Goal: Information Seeking & Learning: Learn about a topic

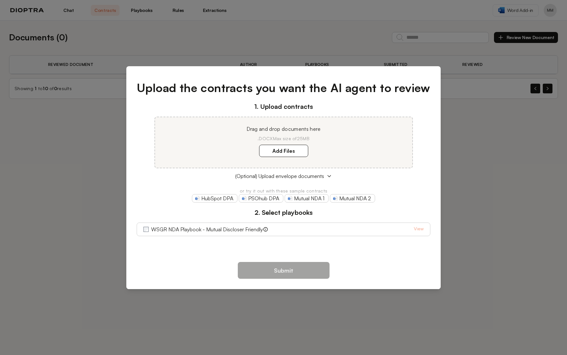
click at [55, 162] on div "Upload the contracts you want the AI agent to review 1. Upload contracts Drag a…" at bounding box center [283, 177] width 567 height 355
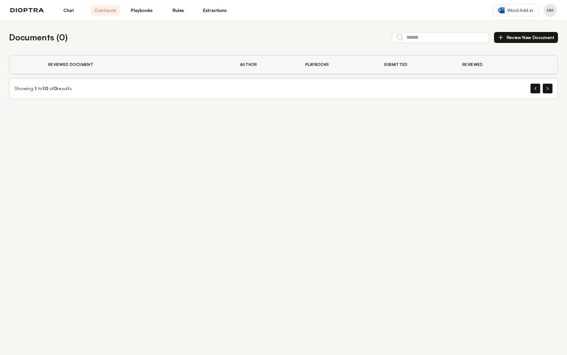
click at [134, 7] on link "Playbooks" at bounding box center [141, 10] width 29 height 11
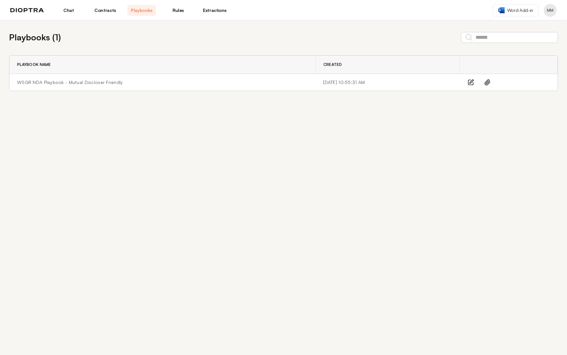
click at [180, 11] on link "Rules" at bounding box center [178, 10] width 29 height 11
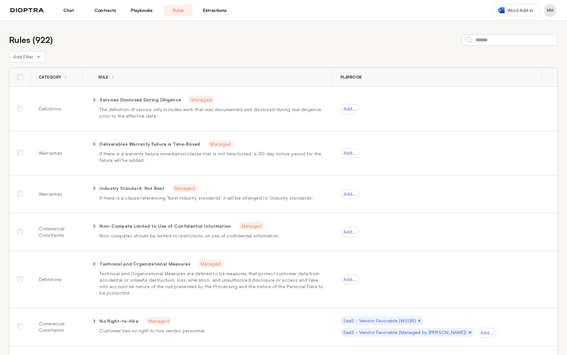
click at [75, 12] on link "Chat" at bounding box center [68, 10] width 29 height 11
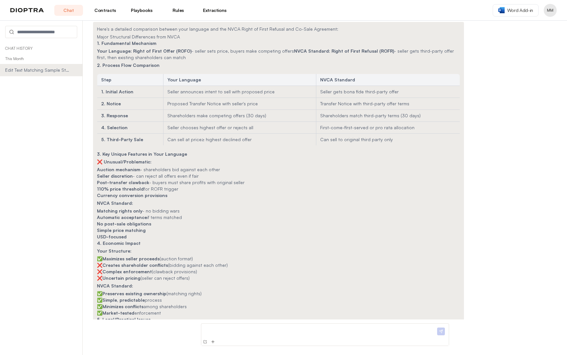
scroll to position [6692, 0]
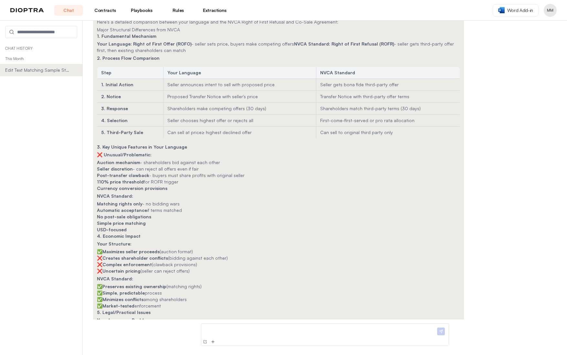
drag, startPoint x: 438, startPoint y: 311, endPoint x: 99, endPoint y: 209, distance: 355.0
click at [99, 209] on div "Here's a detailed comparison between your language and the NVCA Right of First …" at bounding box center [278, 224] width 371 height 419
click at [132, 332] on strong "Auction mechanism" at bounding box center [118, 334] width 43 height 5
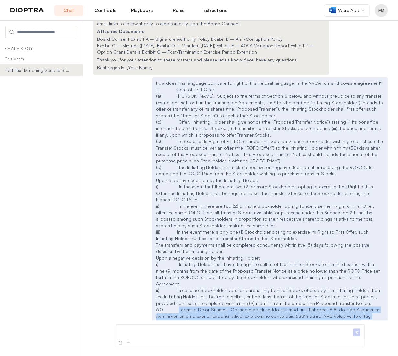
scroll to position [7443, 0]
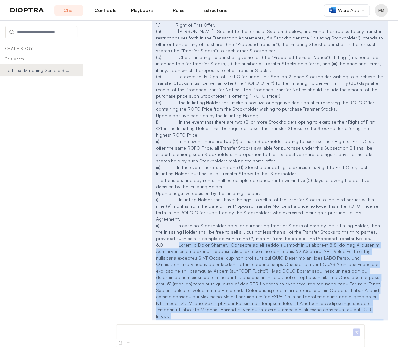
drag, startPoint x: 175, startPoint y: 80, endPoint x: 371, endPoint y: 168, distance: 214.9
click at [371, 168] on div "how does this language compare to right of first refusal language in the NVCA r…" at bounding box center [269, 219] width 235 height 413
copy div "Lorem ip Dolor Sitamet. Consecte ad eli seddo eiusmodt in Utlaboreet 2.5, do ma…"
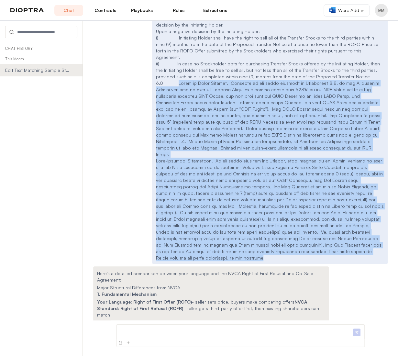
scroll to position [7637, 0]
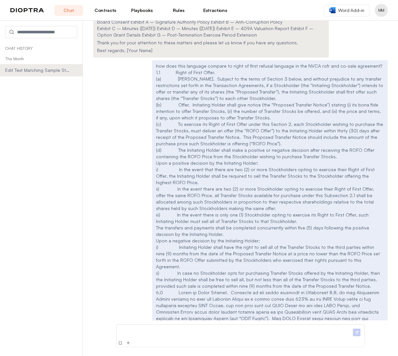
scroll to position [7410, 0]
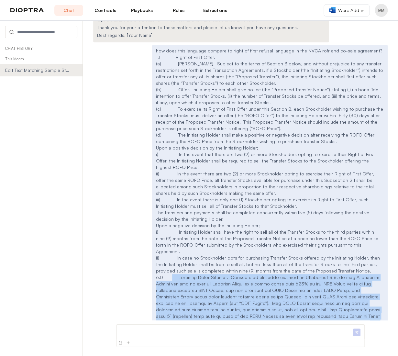
drag, startPoint x: 369, startPoint y: 193, endPoint x: 168, endPoint y: 47, distance: 248.1
click at [168, 47] on div "how does this language compare to right of first refusal language in the NVCA r…" at bounding box center [269, 251] width 235 height 413
copy div "Lorem ip Dolor Sitamet. Consecte ad eli seddo eiusmodt in Utlaboreet 8.6, do ma…"
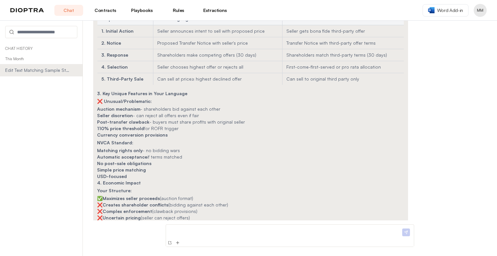
scroll to position [7109, 0]
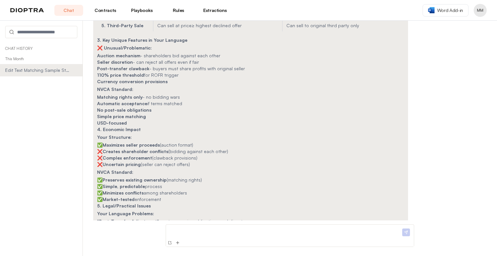
click at [213, 228] on p at bounding box center [284, 230] width 232 height 7
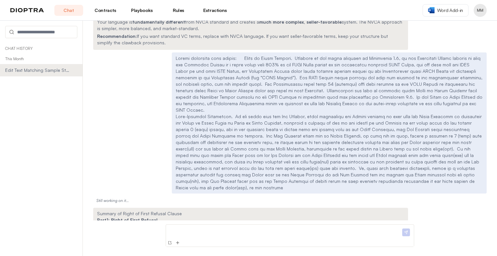
scroll to position [7408, 0]
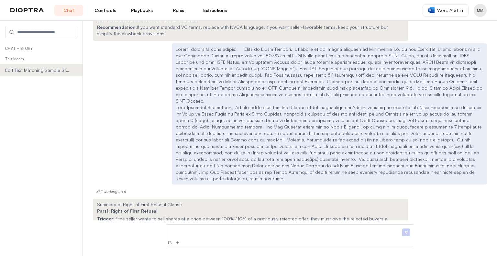
click at [336, 208] on h3 "Part1: Right of First Refusal" at bounding box center [250, 211] width 307 height 6
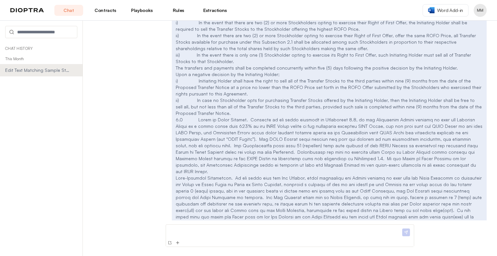
scroll to position [6761, 0]
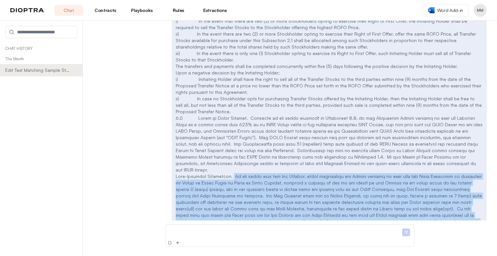
drag, startPoint x: 308, startPoint y: 135, endPoint x: 226, endPoint y: 68, distance: 105.9
click at [226, 173] on p at bounding box center [329, 212] width 307 height 78
copy p "Lo ips dolor sita con Adi Elitsed, doeiu temporinci utl Etdolo magnaal en admi …"
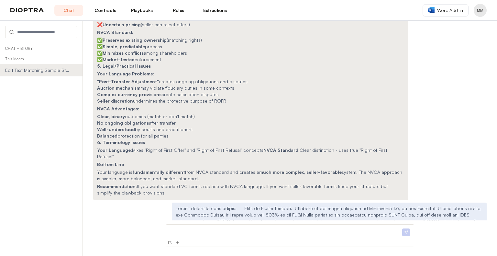
scroll to position [7408, 0]
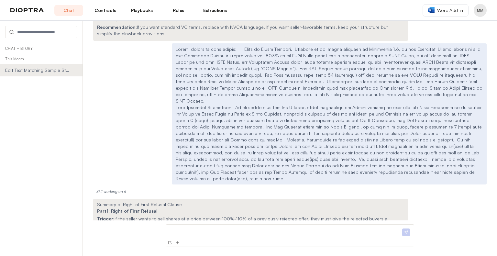
click at [210, 231] on p at bounding box center [284, 230] width 232 height 7
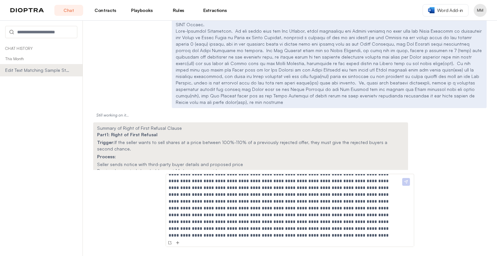
scroll to position [7501, 0]
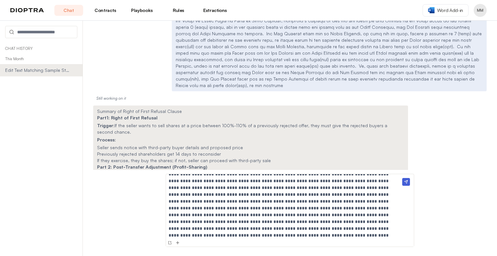
click at [408, 182] on img at bounding box center [406, 182] width 8 height 8
click at [404, 182] on img at bounding box center [406, 182] width 8 height 8
click at [293, 224] on p at bounding box center [281, 191] width 227 height 95
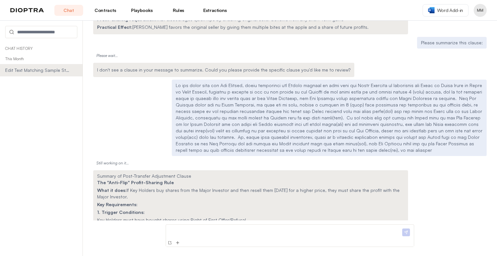
scroll to position [7727, 0]
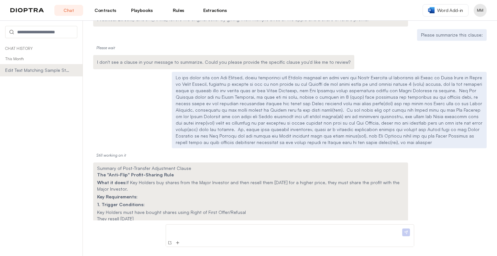
click at [186, 231] on p at bounding box center [284, 230] width 232 height 7
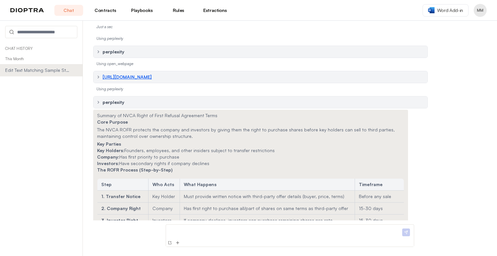
scroll to position [8079, 0]
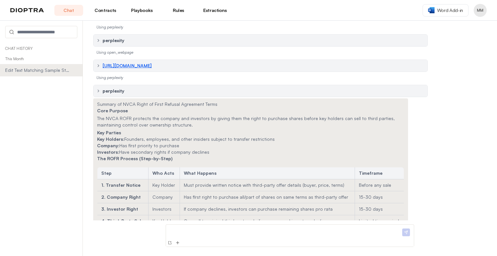
drag, startPoint x: 93, startPoint y: 132, endPoint x: 271, endPoint y: 130, distance: 177.2
drag, startPoint x: 242, startPoint y: 136, endPoint x: 97, endPoint y: 138, distance: 145.2
click at [97, 248] on ul "Matching Rights Only: Company/investors must match third-party terms exactly No…" at bounding box center [250, 261] width 307 height 26
